Goal: Transaction & Acquisition: Book appointment/travel/reservation

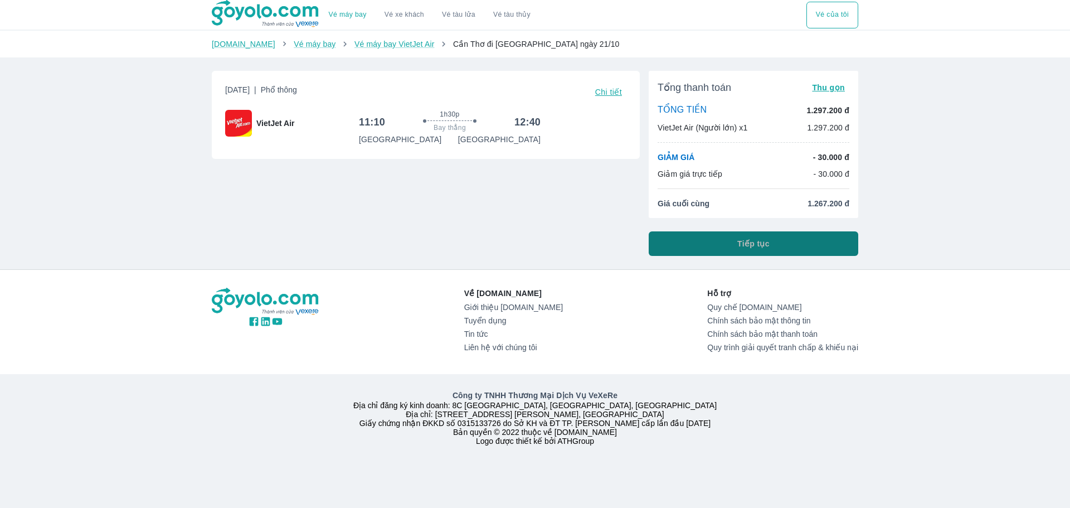
click at [719, 240] on button "Tiếp tục" at bounding box center [754, 243] width 210 height 25
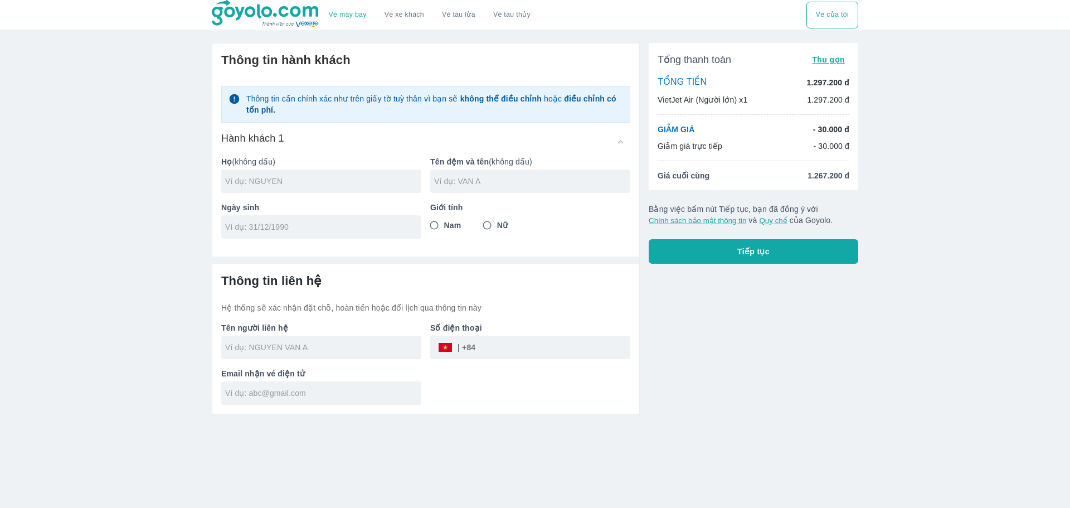
click at [328, 187] on input "text" at bounding box center [323, 181] width 196 height 11
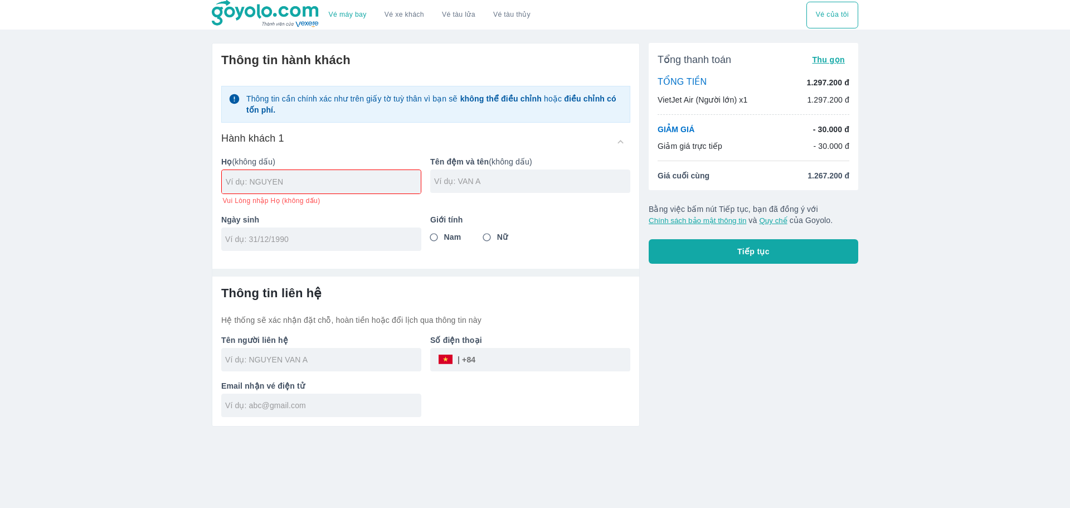
click at [397, 190] on div at bounding box center [321, 181] width 199 height 23
click at [368, 186] on input "text" at bounding box center [323, 181] width 195 height 11
type input "DOAN"
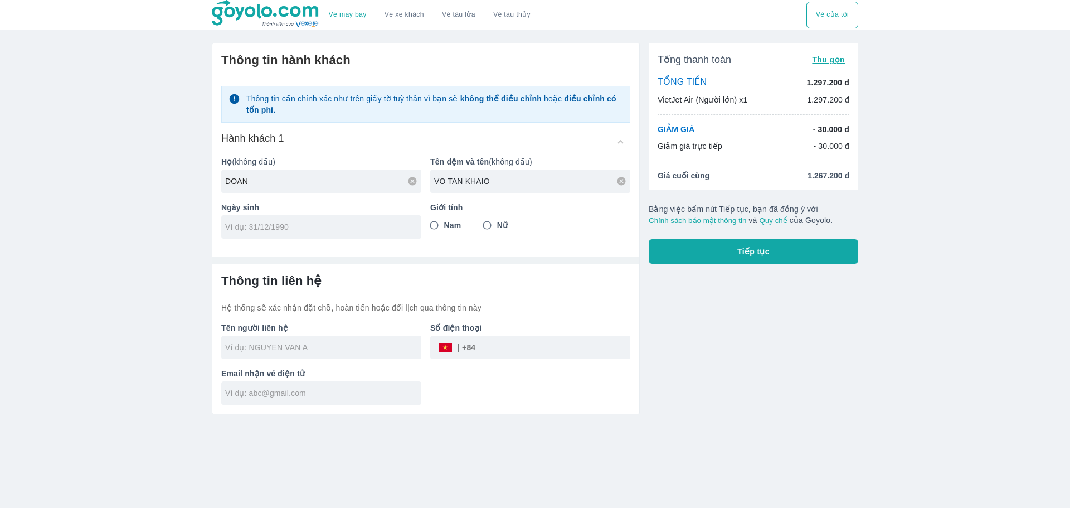
click at [492, 185] on input "VO TAN KHAIO" at bounding box center [532, 181] width 196 height 11
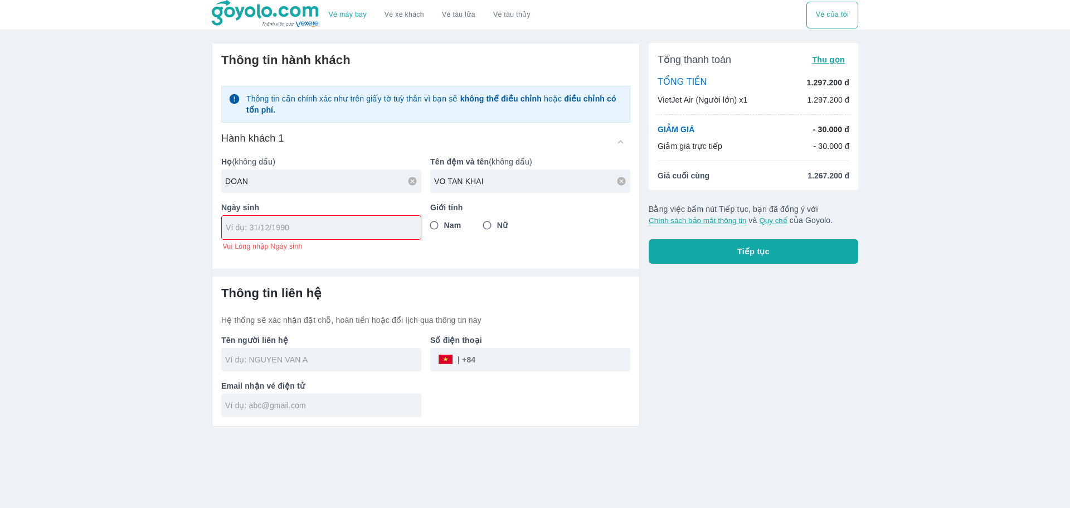
type input "VO TAN KHAI"
type input "0"
type input "[DATE]"
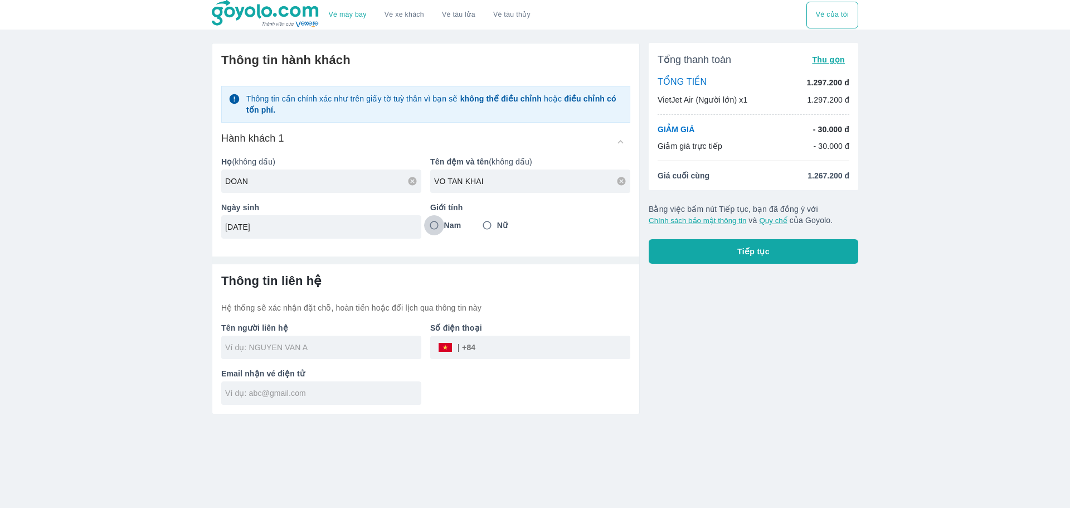
click at [432, 225] on input "Nam" at bounding box center [434, 225] width 20 height 20
radio input "true"
click at [330, 356] on div at bounding box center [321, 346] width 200 height 23
type input "DOAN VO TAN KHAI"
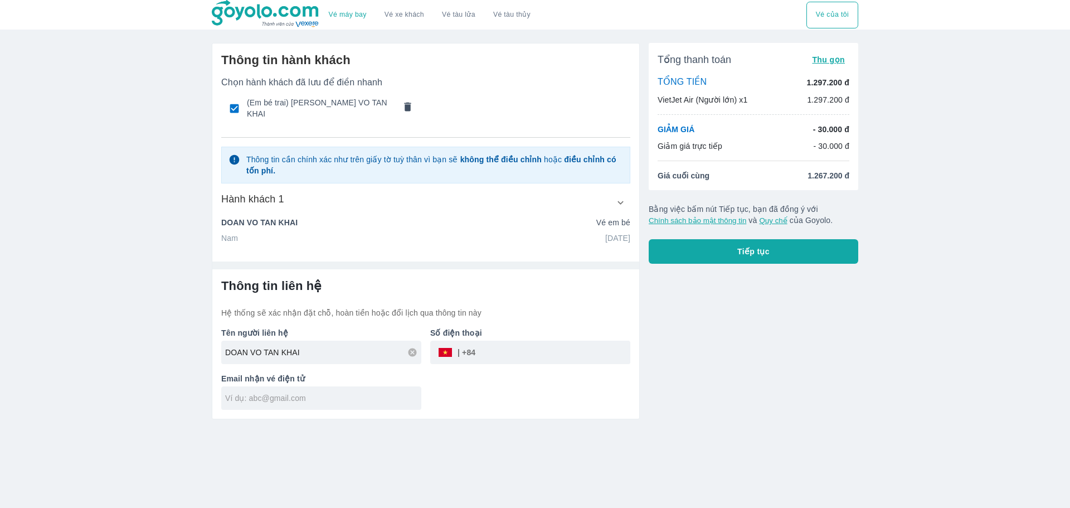
click at [479, 352] on input "tel" at bounding box center [552, 352] width 155 height 27
type input "943436043"
type input "D"
type input "Đ"
type input "V"
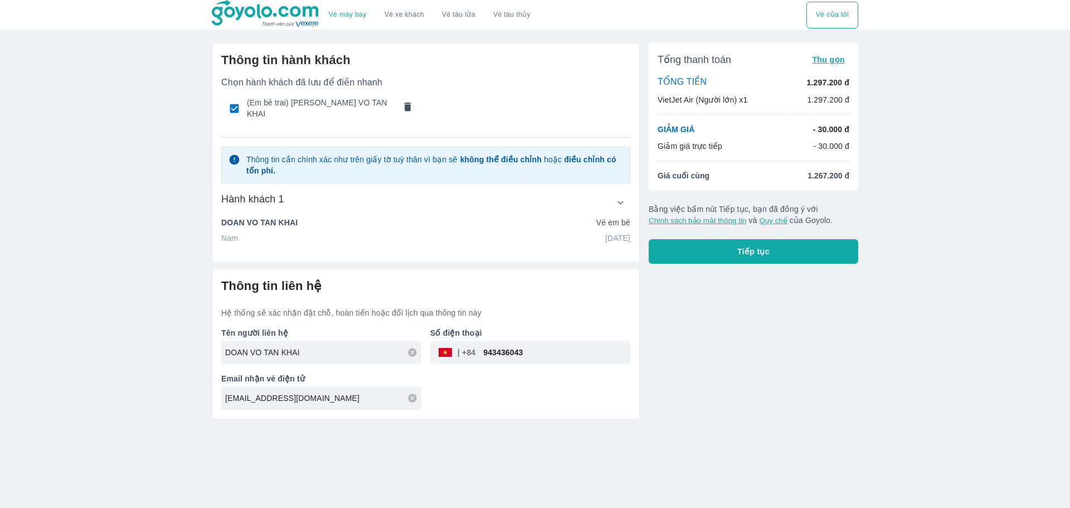
type input "[EMAIL_ADDRESS][DOMAIN_NAME]"
click at [731, 259] on button "Tiếp tục" at bounding box center [754, 251] width 210 height 25
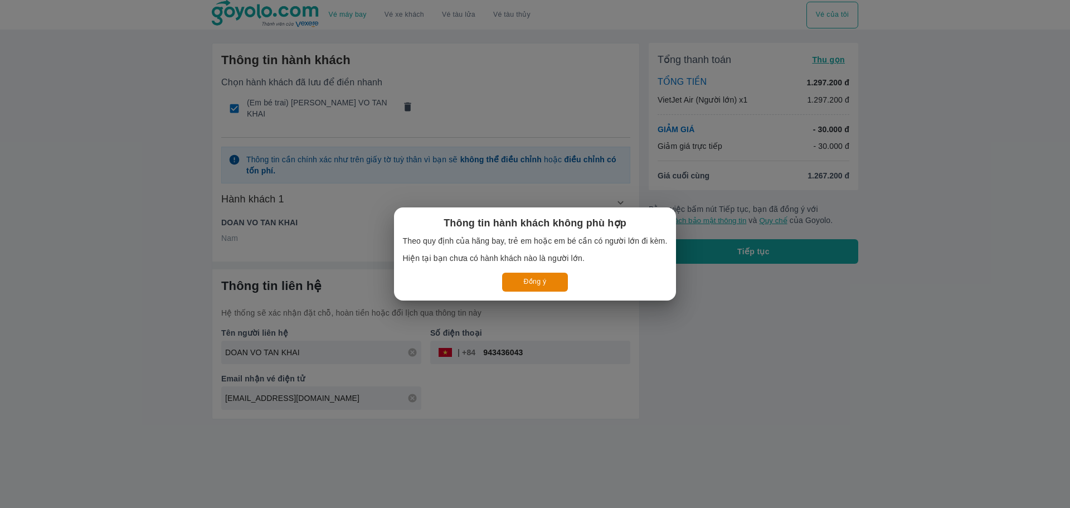
click at [535, 283] on button "Đồng ý" at bounding box center [535, 281] width 66 height 18
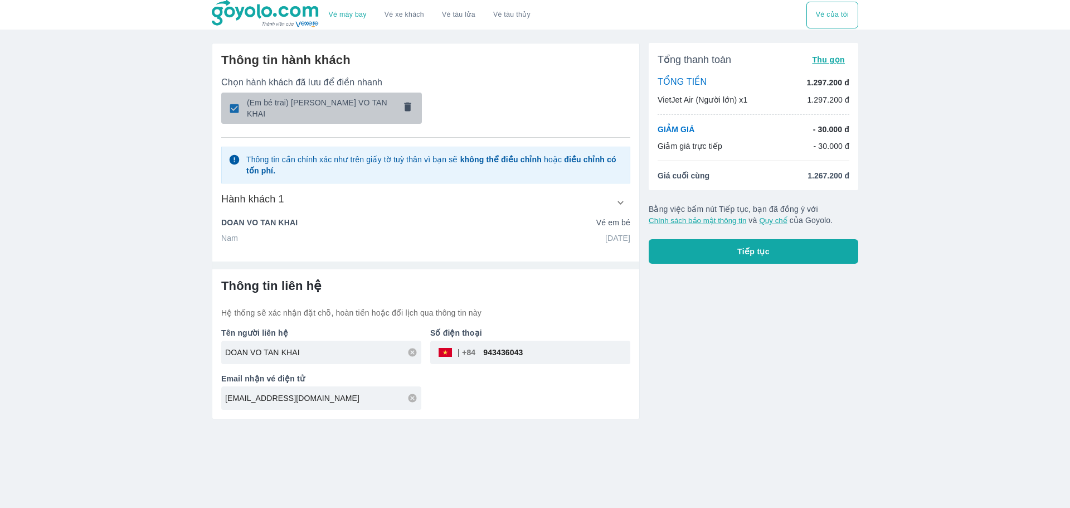
click at [324, 110] on span "(Em bé trai) [PERSON_NAME] VO TAN KHAI" at bounding box center [321, 108] width 148 height 22
radio input "false"
checkbox input "false"
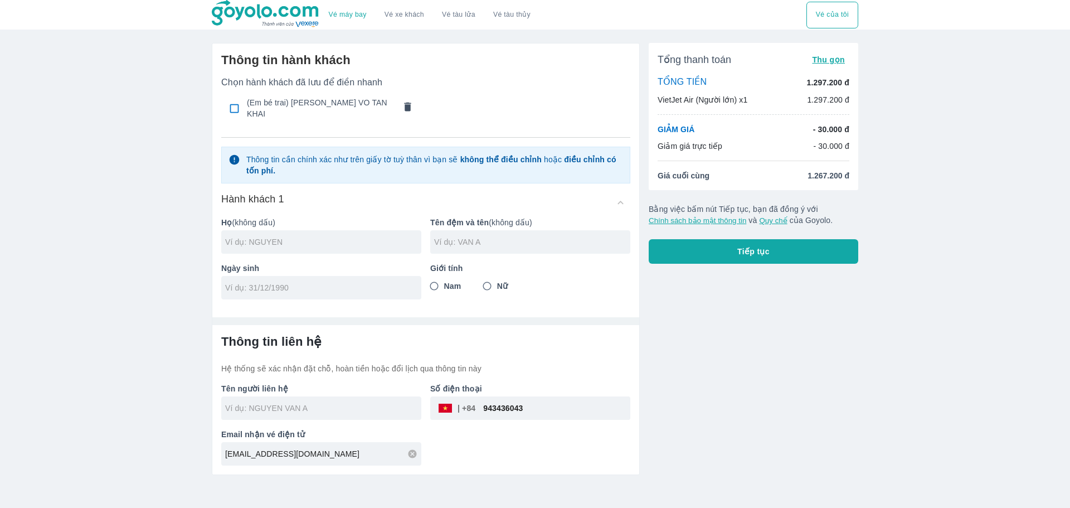
click at [440, 280] on input "Nam" at bounding box center [434, 286] width 20 height 20
radio input "true"
click at [275, 108] on span "(Em bé trai) [PERSON_NAME] VO TAN KHAI" at bounding box center [321, 108] width 148 height 22
type input "DOAN"
type input "VO TAN KHAI"
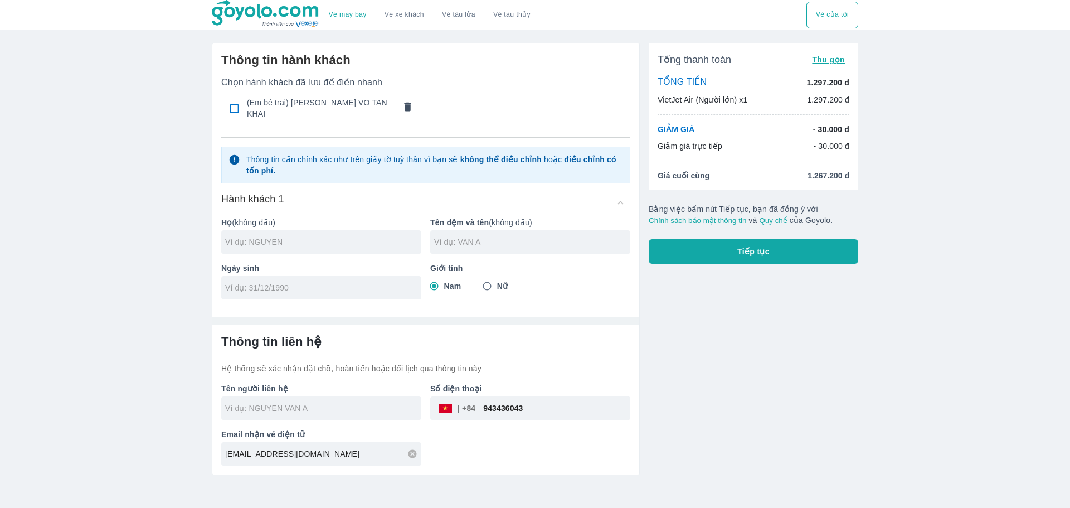
type input "[DATE]"
type input "DOAN VO TAN KHAI"
checkbox input "true"
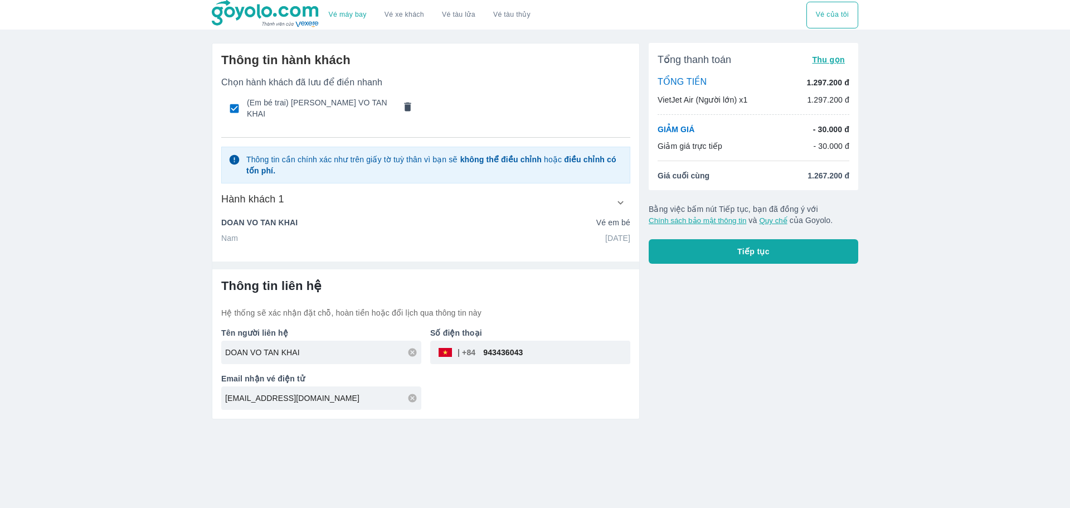
click at [621, 197] on icon "button" at bounding box center [621, 203] width 12 height 12
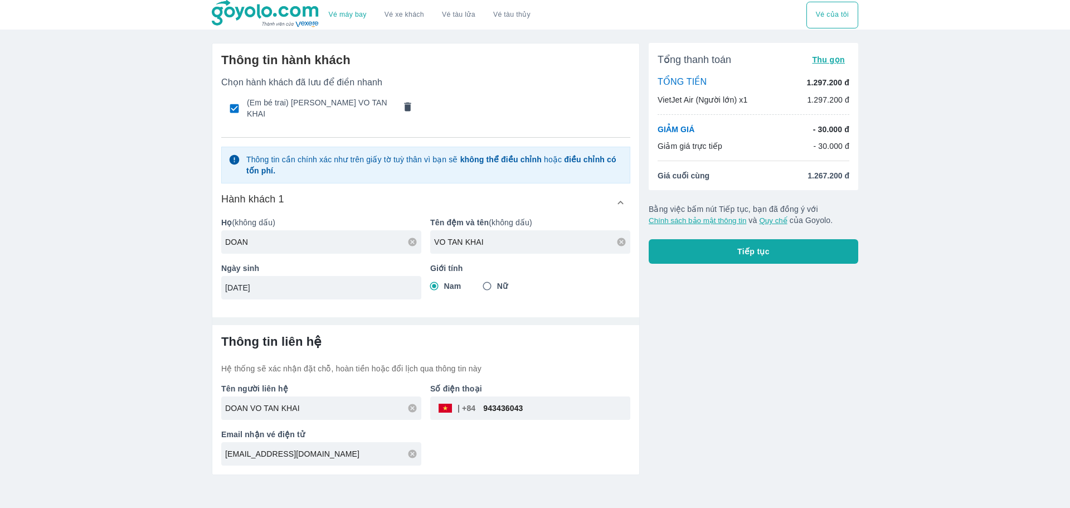
click at [321, 282] on input "[DATE]" at bounding box center [317, 287] width 185 height 11
type input "[DATE]"
click at [687, 254] on button "Tiếp tục" at bounding box center [754, 251] width 210 height 25
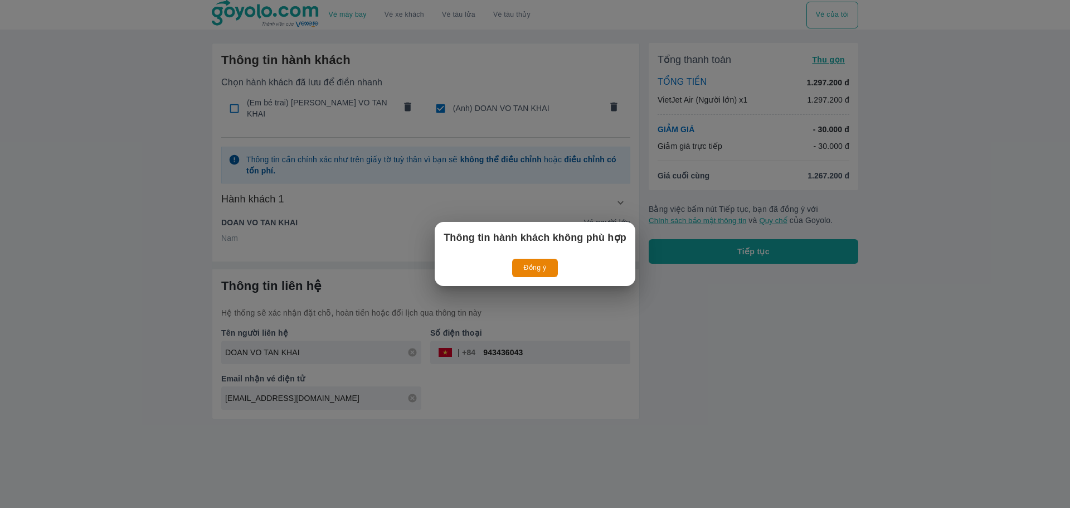
click at [525, 267] on button "Đồng ý" at bounding box center [535, 268] width 46 height 18
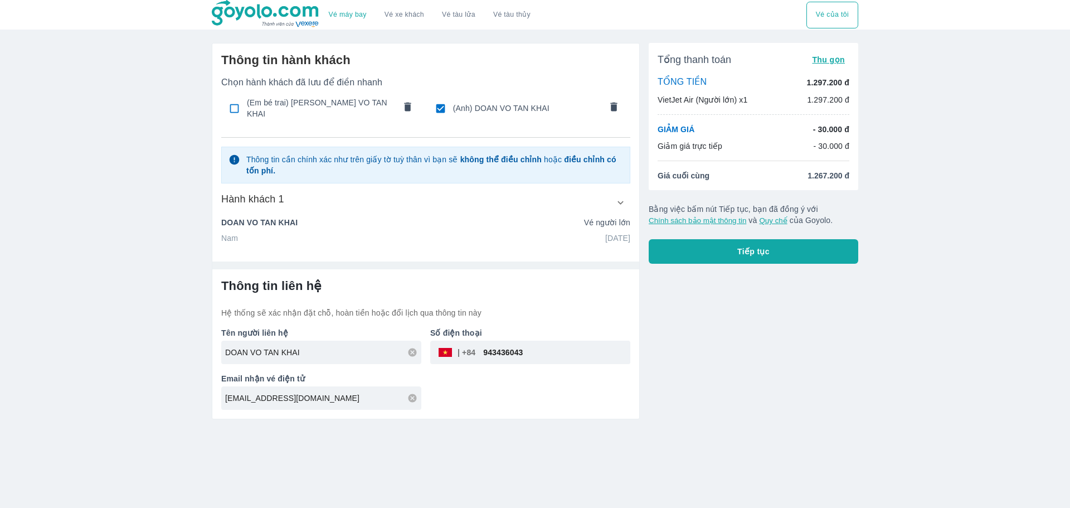
click at [410, 109] on icon "comments" at bounding box center [408, 107] width 12 height 12
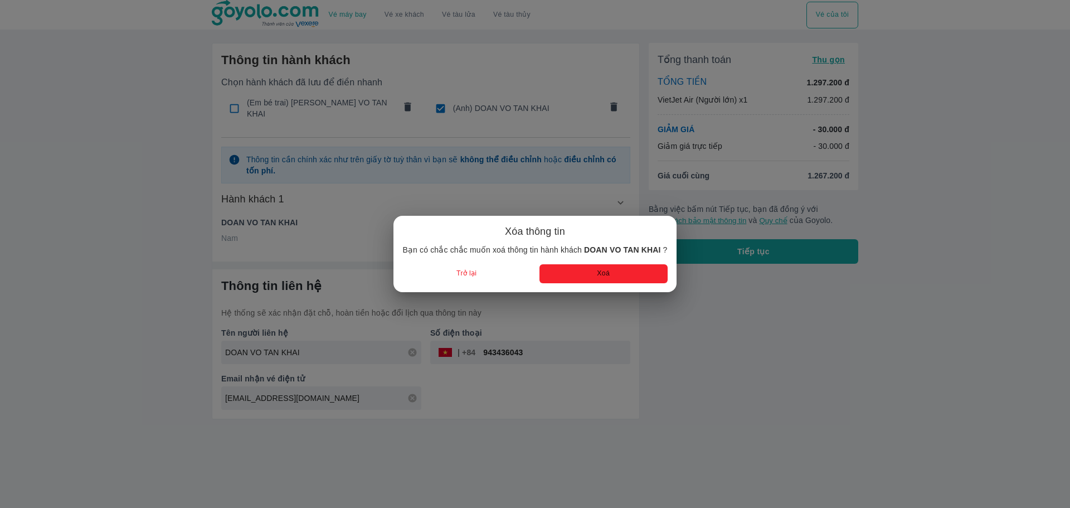
click at [593, 274] on button "Xoá" at bounding box center [603, 273] width 128 height 18
checkbox input "true"
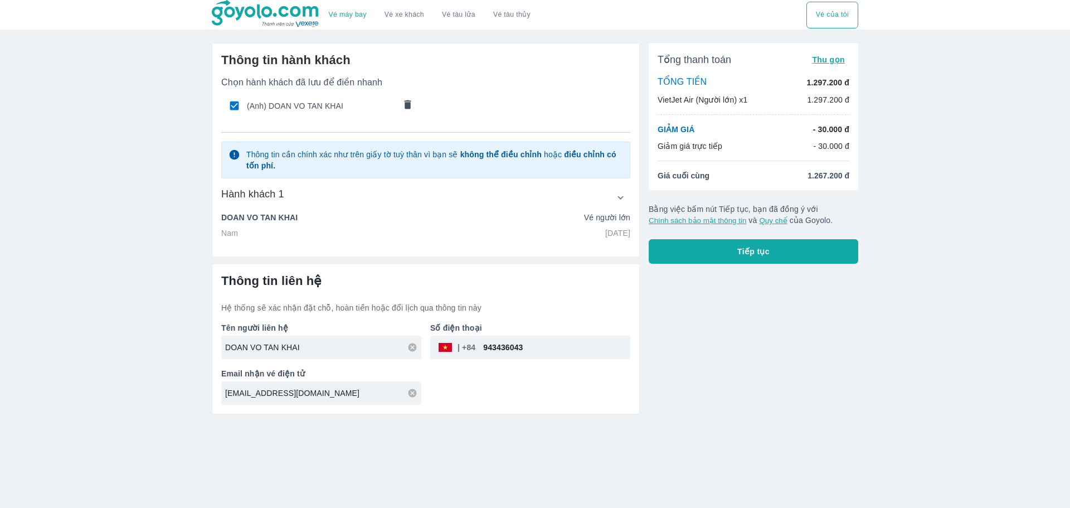
click at [720, 250] on button "Tiếp tục" at bounding box center [754, 251] width 210 height 25
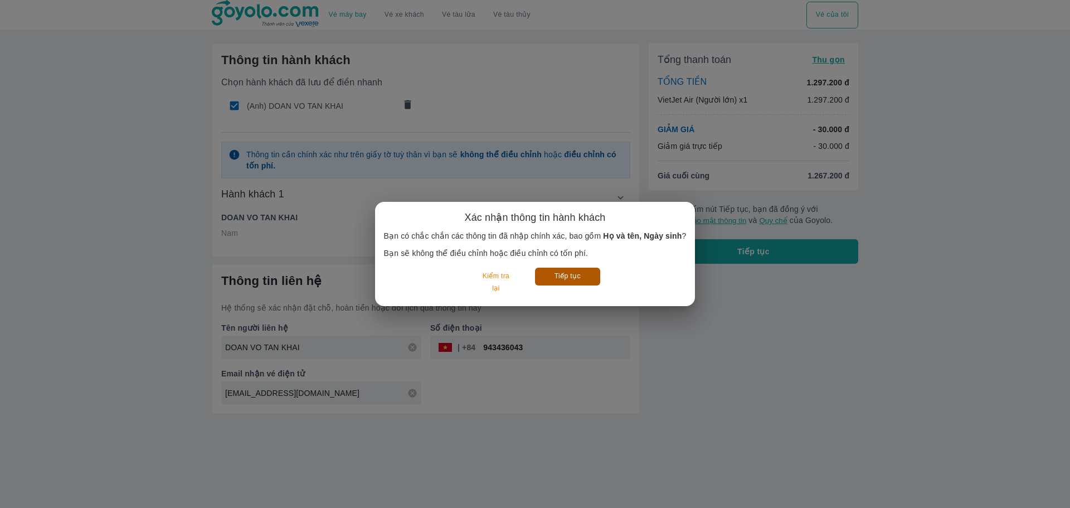
click at [563, 278] on button "Tiếp tục" at bounding box center [567, 275] width 65 height 17
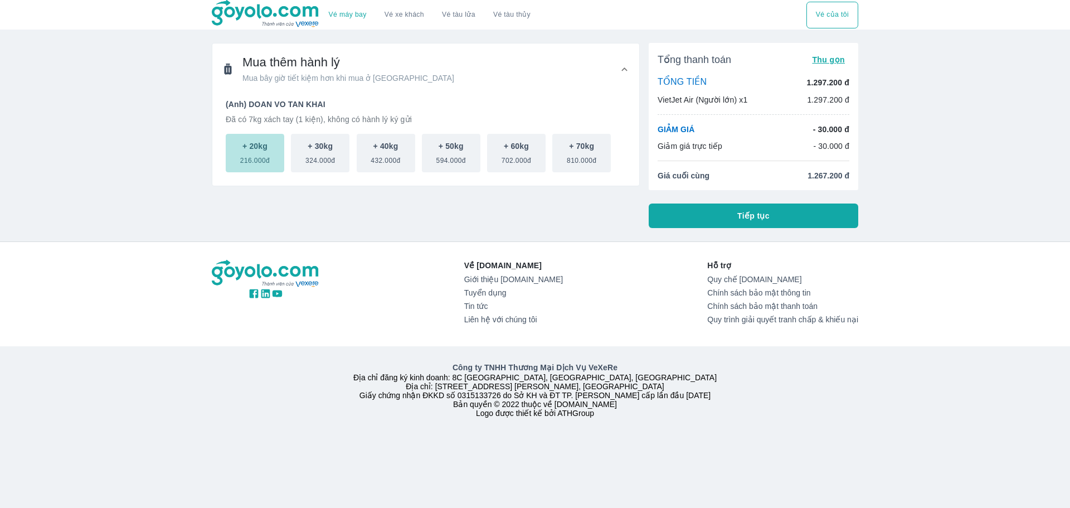
click at [256, 156] on span "216.000đ" at bounding box center [255, 158] width 30 height 13
